Goal: Transaction & Acquisition: Obtain resource

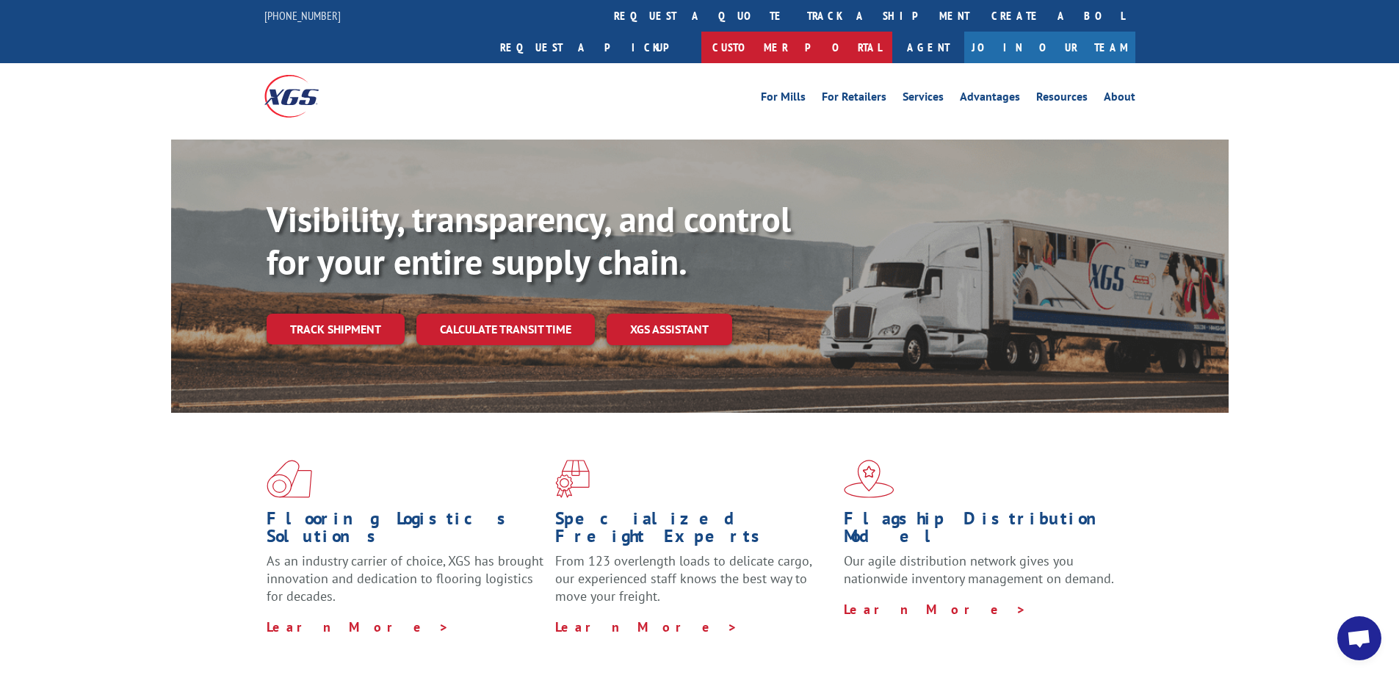
click at [892, 32] on link "Customer Portal" at bounding box center [796, 48] width 191 height 32
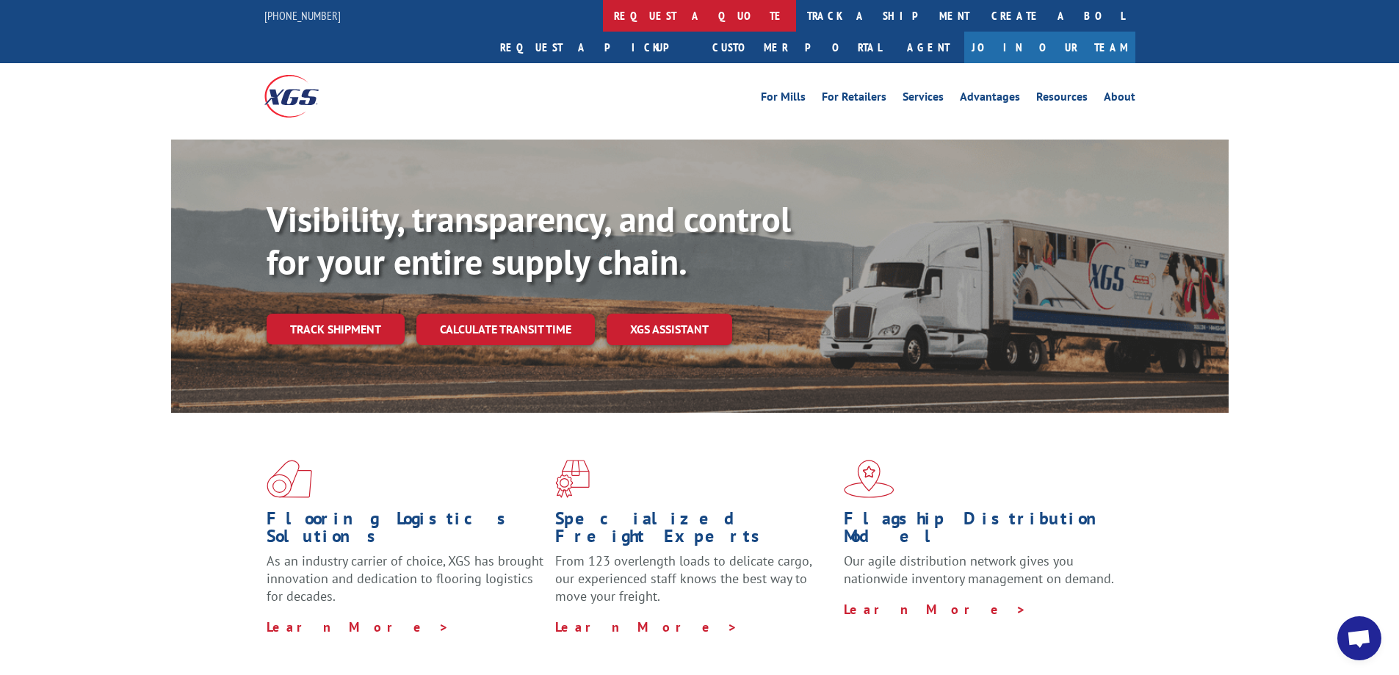
click at [603, 18] on link "request a quote" at bounding box center [699, 16] width 193 height 32
click at [603, 19] on link "request a quote" at bounding box center [699, 16] width 193 height 32
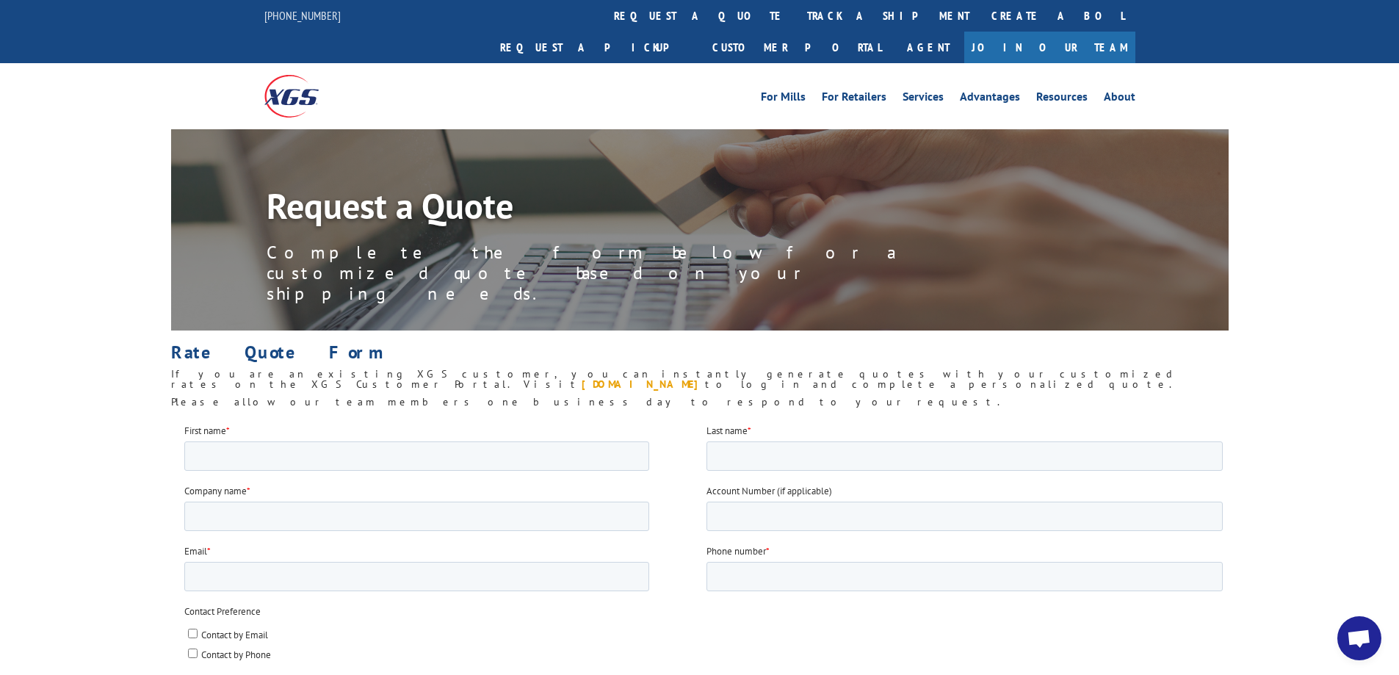
click at [705, 377] on link "[DOMAIN_NAME]" at bounding box center [642, 383] width 123 height 13
